Goal: Find contact information: Find contact information

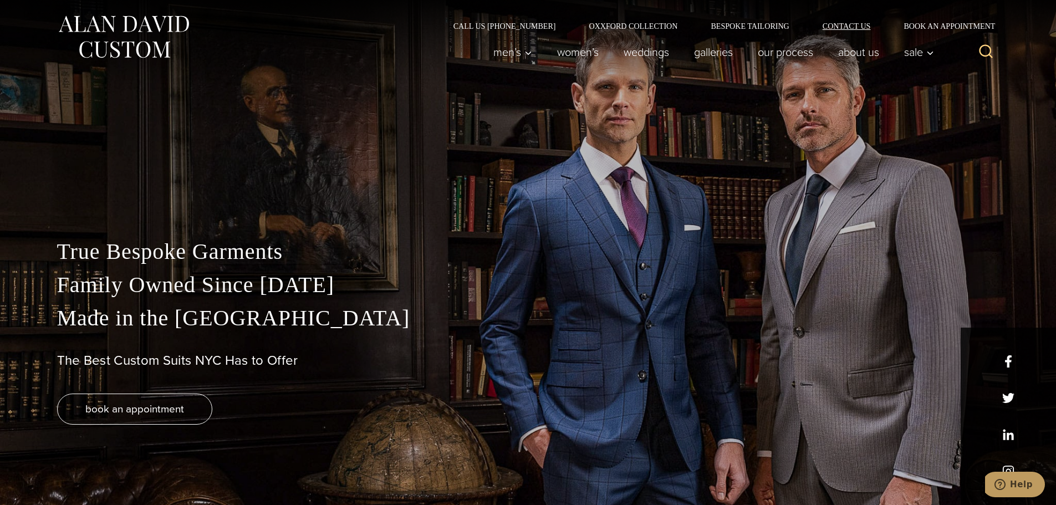
click at [852, 26] on link "Contact Us" at bounding box center [846, 26] width 81 height 8
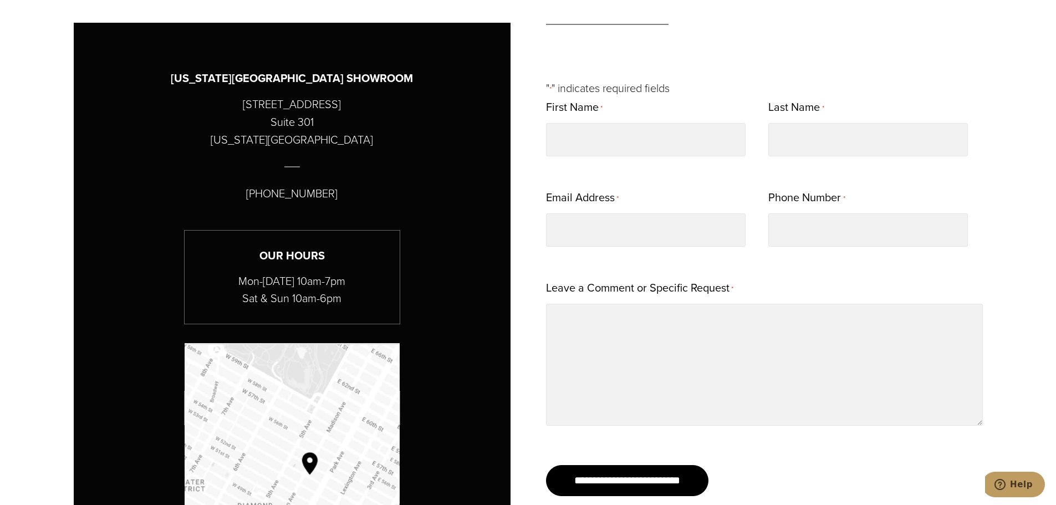
scroll to position [610, 0]
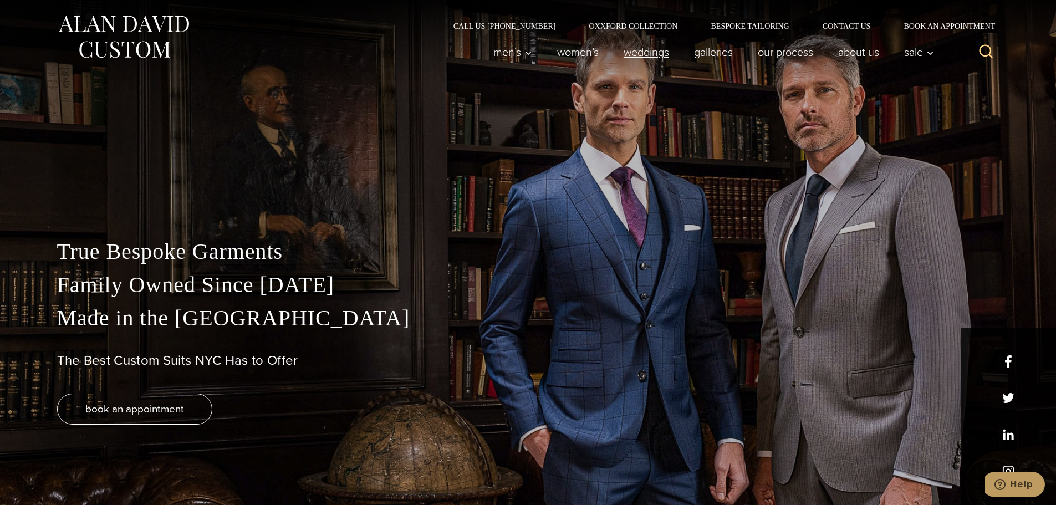
click at [645, 53] on link "weddings" at bounding box center [646, 52] width 70 height 22
